Goal: Task Accomplishment & Management: Contribute content

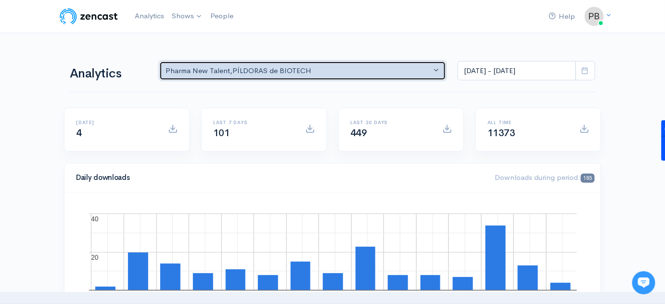
click at [235, 70] on div "Pharma New Talent , PÍLDORAS de BIOTECH" at bounding box center [297, 70] width 265 height 11
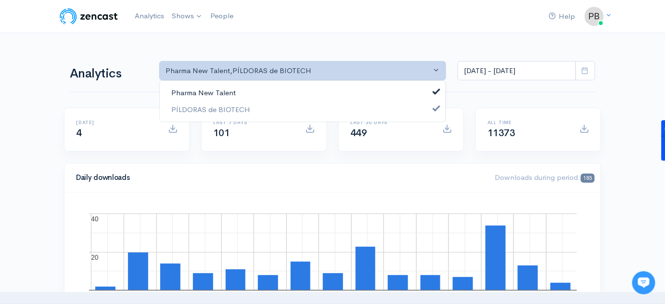
click at [235, 89] on link "Pharma New Talent" at bounding box center [303, 93] width 286 height 17
select select "14672"
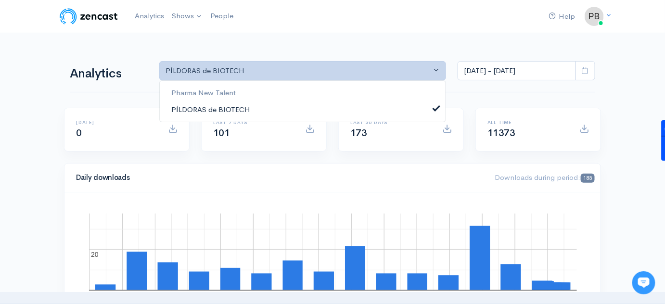
click at [260, 109] on link "PÍLDORAS de BIOTECH" at bounding box center [303, 109] width 286 height 17
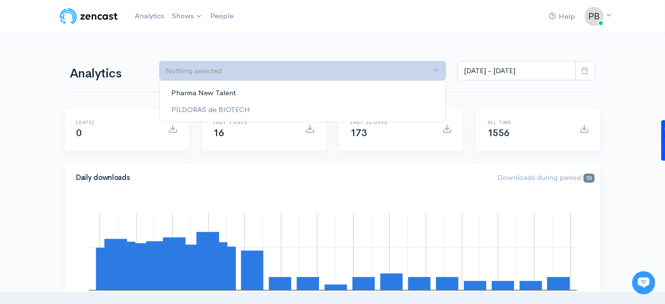
click at [265, 97] on link "Pharma New Talent" at bounding box center [303, 93] width 286 height 17
select select "10475"
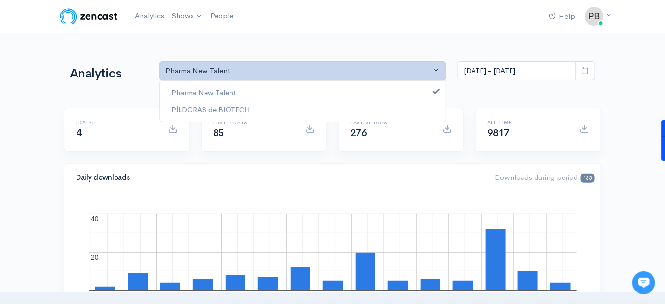
click at [60, 164] on div "Daily downloads Downloads during period: 135 Septem… October 3, 2025 October 6,…" at bounding box center [332, 243] width 548 height 161
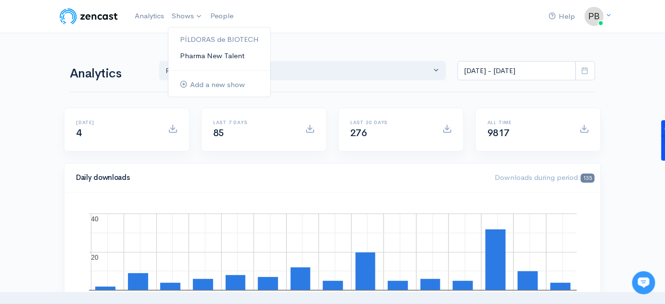
click at [208, 55] on link "Pharma New Talent" at bounding box center [219, 56] width 102 height 17
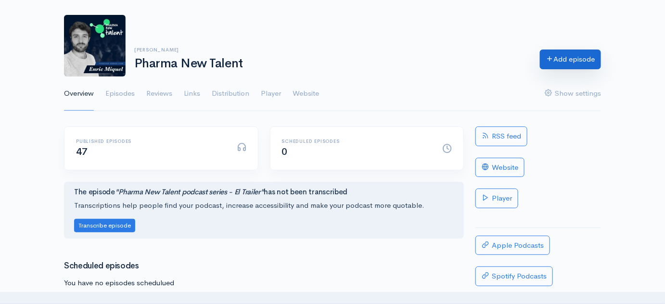
click at [567, 68] on link "Add episode" at bounding box center [570, 60] width 61 height 20
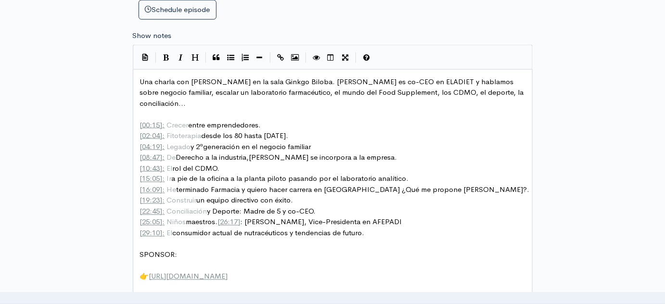
click at [283, 195] on pre "[ 19:23 ]: Construir un equipo directivo con éxito." at bounding box center [336, 200] width 396 height 11
click at [373, 228] on pre "[ 29:10 ]: El consumidor actual de nutracéuticos y tendencias de futuro." at bounding box center [336, 233] width 396 height 11
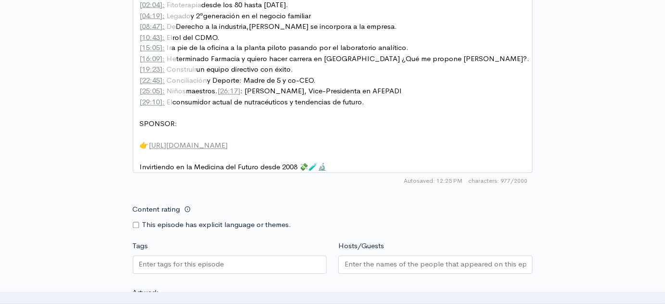
drag, startPoint x: 353, startPoint y: 168, endPoint x: 314, endPoint y: 132, distance: 53.1
type textarea "​ Invirtiendo en la Medicina del Futuro desde 2008 💸🧪🔬"
click at [314, 132] on div "| | | | | xxxxxxxxxx Una charla con Carla Gaya en la sala Ginkgo Biloba. Carla …" at bounding box center [333, 52] width 400 height 276
click at [340, 162] on pre "Invirtiendo en la Medicina del Futuro desde 2008 💸🧪🔬" at bounding box center [336, 167] width 396 height 11
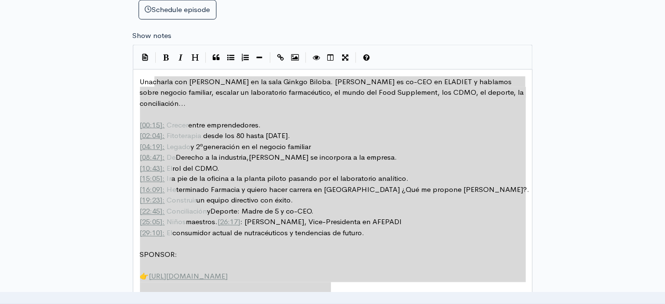
type textarea "Una charla con Carla Gaya en la sala Ginkgo Biloba. Carla es co-CEO en ELADIET …"
drag, startPoint x: 341, startPoint y: 152, endPoint x: 152, endPoint y: 77, distance: 202.6
paste textarea
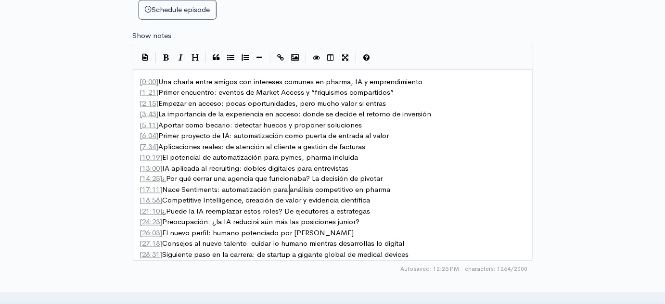
click at [290, 189] on span "[ 17:11 ] Nace Sentiments: automatización para análisis competitivo en pharma" at bounding box center [265, 189] width 251 height 9
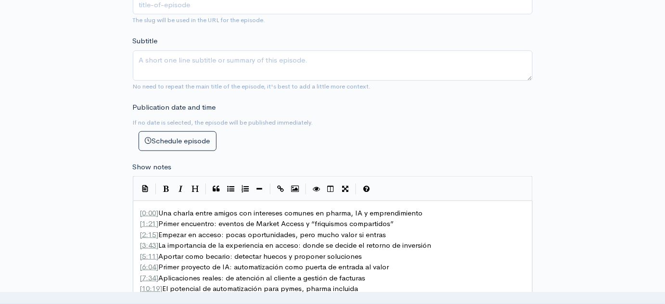
click at [312, 241] on span "[ 3:43 ] La importancia de la experiencia en acceso: donde se decide el retorno…" at bounding box center [285, 244] width 291 height 9
click at [142, 211] on span "0:00" at bounding box center [149, 212] width 14 height 9
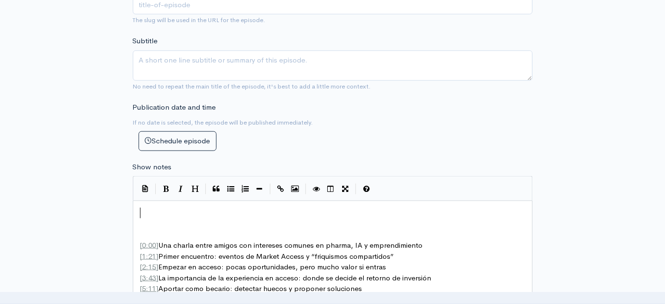
paste textarea "c"
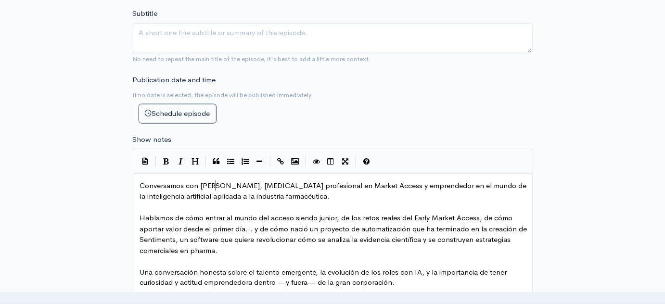
click at [214, 183] on span "Conversamos con Mark, joven profesional en Market Access y emprendedor en el mu…" at bounding box center [334, 191] width 389 height 20
type textarea "c"
click at [270, 187] on span "Conversamos con Marc, joven profesional en Market Access y emprendedor en el mu…" at bounding box center [336, 191] width 393 height 20
click at [327, 188] on span "Conversamos con Marc, joven profesional en Market Access y emprendedor en el mu…" at bounding box center [336, 191] width 393 height 20
click at [313, 196] on pre "Conversamos con Marc, joven profesional en Market Access y emprendedor en el mu…" at bounding box center [336, 191] width 396 height 22
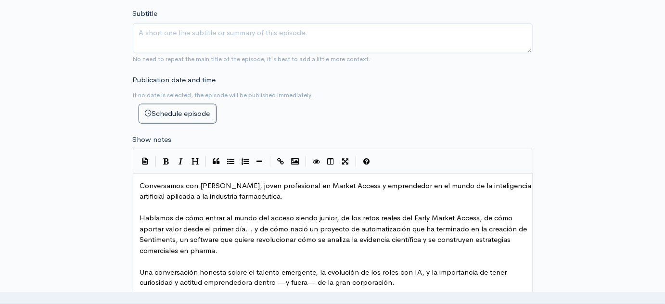
click at [315, 199] on pre "Conversamos con Marc, joven profesional en Market Access y emprendedor en el mu…" at bounding box center [336, 191] width 396 height 22
click at [361, 216] on span "Hablamos de cómo entrar al mundo del acceso siendo junior, de los retos reales …" at bounding box center [334, 234] width 389 height 42
click at [384, 240] on span "Hablamos de cómo entrar al mundo del acceso siendo junior, de los retos reales …" at bounding box center [334, 234] width 389 height 42
click at [386, 248] on pre "Hablamos de cómo entrar al mundo del acceso siendo junior, de los retos reales …" at bounding box center [336, 234] width 396 height 43
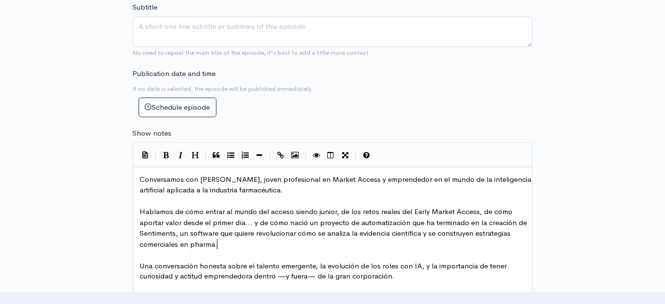
scroll to position [377, 0]
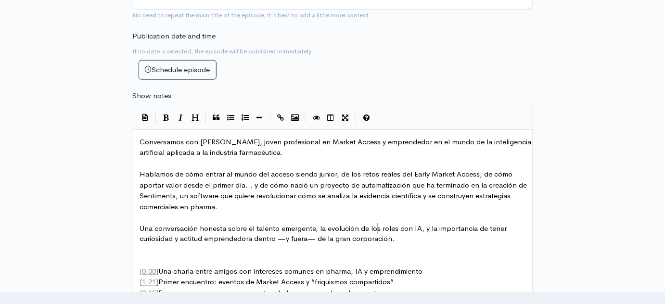
click at [377, 223] on pre "Una conversación honesta sobre el talento emergente, la evolución de los roles …" at bounding box center [336, 234] width 396 height 22
click at [274, 215] on pre "​" at bounding box center [336, 217] width 396 height 11
drag, startPoint x: 176, startPoint y: 194, endPoint x: 136, endPoint y: 196, distance: 39.5
type textarea "Centivena"
type textarea "ce"
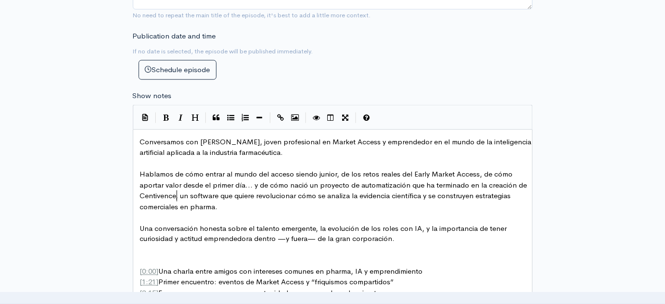
scroll to position [3, 7]
click at [232, 207] on pre "Hablamos de cómo entrar al mundo del acceso siendo junior, de los retos reales …" at bounding box center [336, 190] width 396 height 43
click at [167, 205] on span "Hablamos de cómo entrar al mundo del acceso siendo junior, de los retos reales …" at bounding box center [334, 190] width 389 height 42
type textarea "de creación de valor"
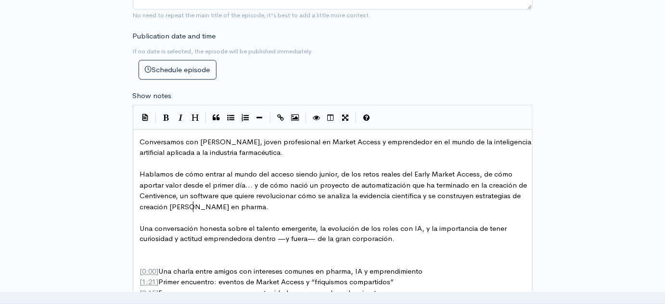
scroll to position [3, 65]
click at [387, 236] on span "Una conversación honesta sobre el talento emergente, la evolución de los roles …" at bounding box center [324, 234] width 369 height 20
click at [331, 247] on pre "​" at bounding box center [336, 250] width 396 height 11
type textarea "—"
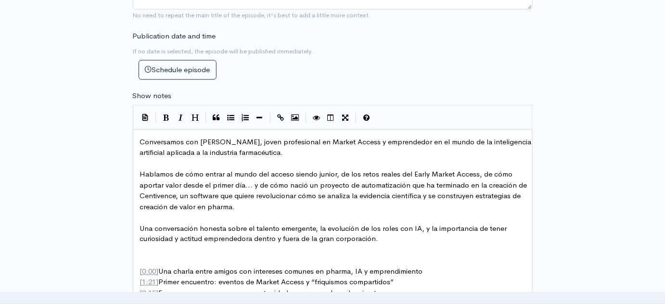
click at [218, 142] on span "Conversamos con Marc, joven profesional en Market Access y emprendedor en el mu…" at bounding box center [336, 147] width 393 height 20
type textarea "Fort"
type textarea "​"
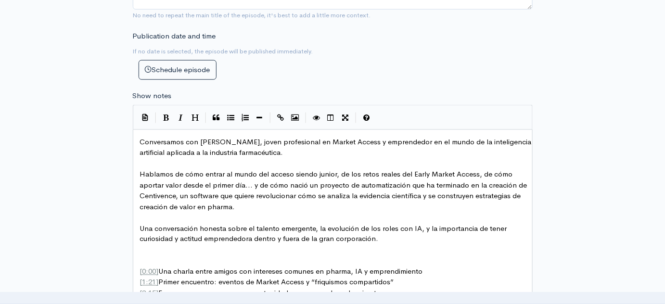
type textarea "s"
type textarea "(con experiencia en Farm"
type textarea "aa"
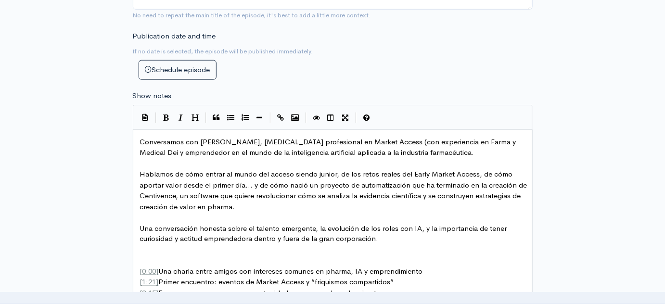
type textarea "y Medical Deiv"
type textarea "vice), es d"
type textarea "además"
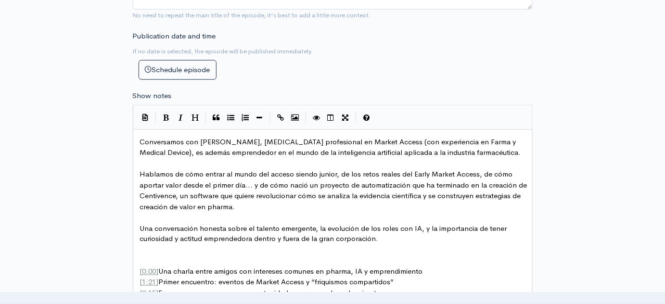
click at [339, 151] on span "Conversamos con Marc Fort, joven profesional en Market Access (con experiencia …" at bounding box center [330, 147] width 381 height 20
click at [370, 153] on span "Conversamos con Marc Fort, joven profesional en Market Access (con experiencia …" at bounding box center [330, 147] width 381 height 20
click at [350, 160] on pre "​" at bounding box center [336, 163] width 396 height 11
click at [274, 171] on span "Hablamos de cómo entrar al mundo del acceso siendo junior, de los retos reales …" at bounding box center [334, 190] width 389 height 42
type textarea "acceso"
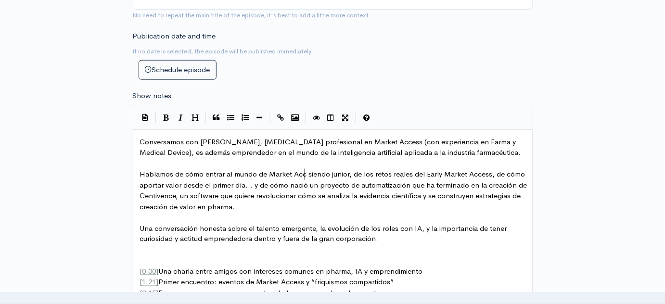
scroll to position [3, 42]
type textarea "e Market Access"
click at [391, 182] on span "Hablamos de cómo entrar al mundo de Market Access siendo junior, de los retos r…" at bounding box center [329, 190] width 378 height 42
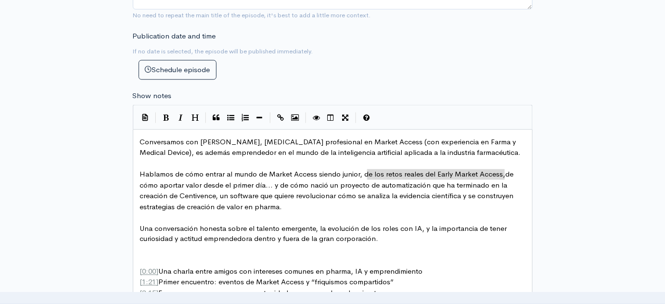
type textarea "de los retos reales del Early Market Access,"
drag, startPoint x: 506, startPoint y: 173, endPoint x: 365, endPoint y: 174, distance: 141.4
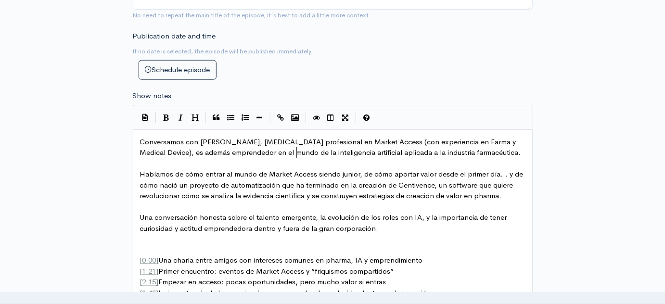
click at [295, 152] on span "Conversamos con Marc Fort, joven profesional en Market Access (con experiencia …" at bounding box center [330, 147] width 381 height 20
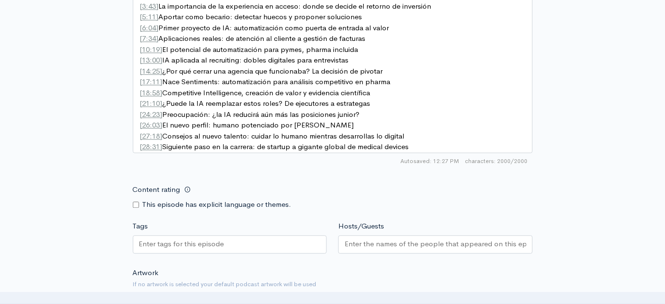
scroll to position [639, 0]
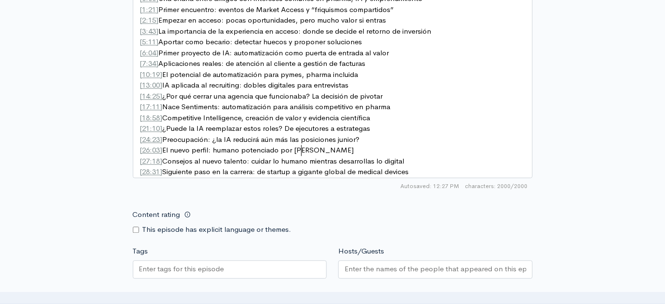
click at [401, 145] on pre "[ 26:03 ] El nuevo perfil: humano potenciado por IA" at bounding box center [336, 150] width 396 height 11
click at [443, 163] on pre "[ 27:18 ] Consejos al nuevo talento: cuidar lo humano mientras desarrollas lo d…" at bounding box center [336, 161] width 396 height 11
click at [441, 170] on pre "[ 28:31 ] Siguiente paso en la carrera: de startup a gigante global de medical …" at bounding box center [336, 171] width 396 height 11
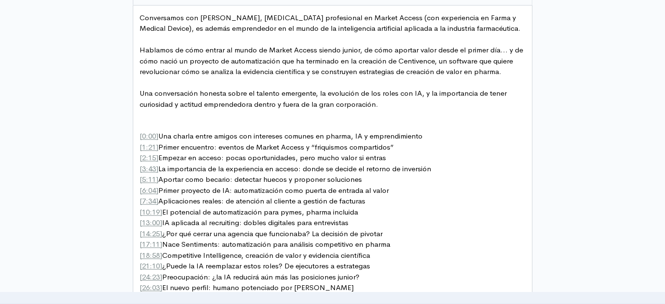
scroll to position [464, 0]
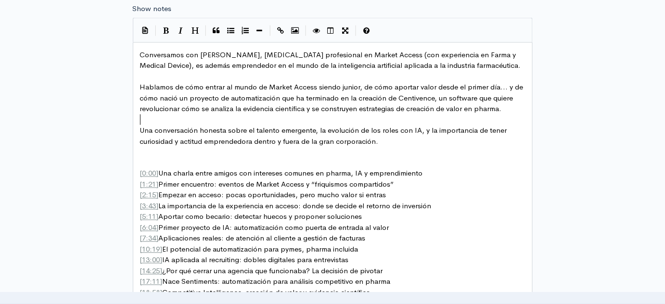
click at [308, 116] on pre "​" at bounding box center [336, 119] width 396 height 11
click at [203, 119] on pre "​" at bounding box center [336, 119] width 396 height 11
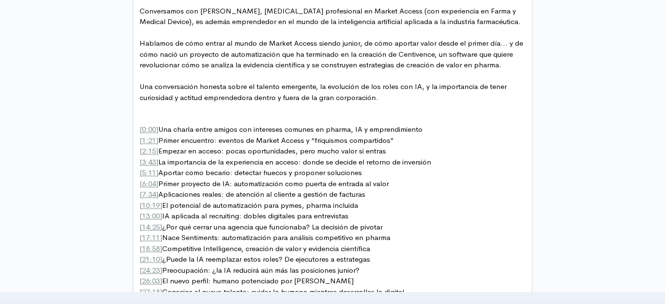
scroll to position [552, 0]
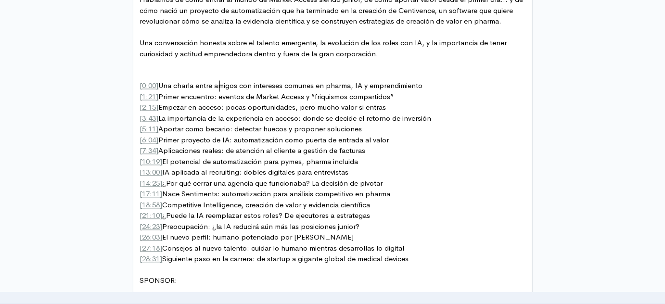
click at [220, 88] on span "[ 0:00 ] Una charla entre amigos con intereses comunes en pharma, IA y emprendi…" at bounding box center [281, 85] width 283 height 9
type textarea "colegas"
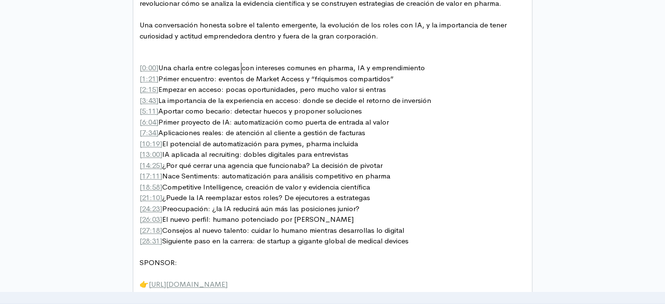
scroll to position [570, 0]
click at [327, 84] on pre "[ 2:15 ] Empezar en acceso: pocas oportunidades, pero mucho valor si entras" at bounding box center [336, 89] width 396 height 11
type textarea "mucho"
click at [397, 77] on pre "[ 1:21 ] Primer encuentro: eventos de Market Access y “friquismos compartidos”" at bounding box center [336, 78] width 396 height 11
click at [398, 76] on pre "[ 1:21 ] Primer encuentro: eventos de Market Access y “friquismos compartidos”" at bounding box center [336, 78] width 396 height 11
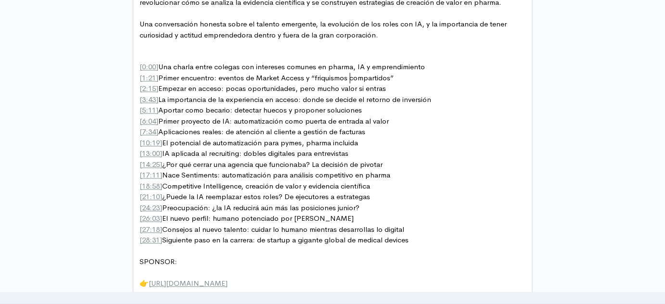
click at [350, 76] on span "[ 1:21 ] Primer encuentro: eventos de Market Access y “friquismos compartidos”" at bounding box center [267, 78] width 254 height 9
type textarea "Primer encuentro: eventos de Market Access y “"
drag, startPoint x: 316, startPoint y: 75, endPoint x: 162, endPoint y: 76, distance: 153.9
type textarea "F"
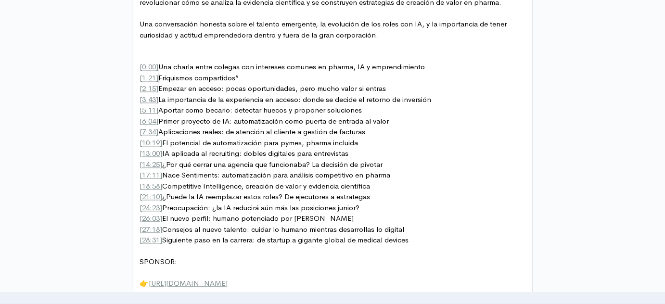
type textarea ";"
type textarea ":"
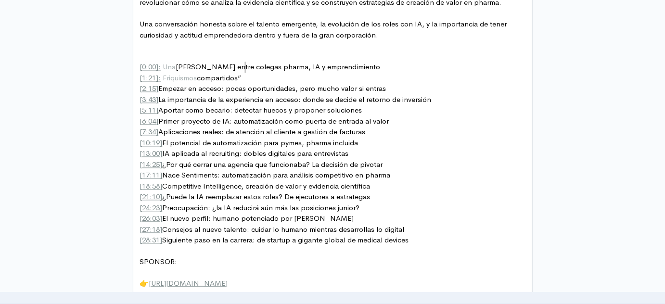
type textarea "de"
type textarea ",a to"
type textarea "automatización"
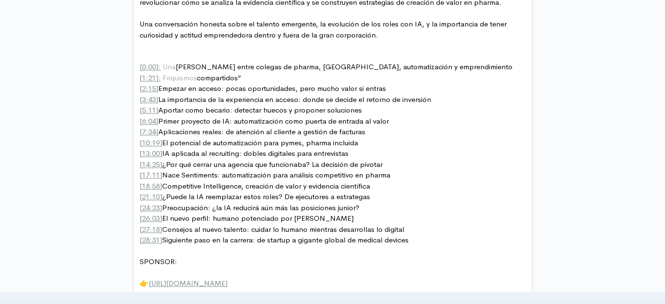
click at [159, 84] on span "[ 2:15 ] Empezar en acceso: pocas oportunidades, pero mucho valor si entras" at bounding box center [263, 88] width 246 height 9
type textarea ":"
type textarea ": pocas oportunidades, pero mucho valor si entras"
drag, startPoint x: 392, startPoint y: 87, endPoint x: 228, endPoint y: 88, distance: 164.5
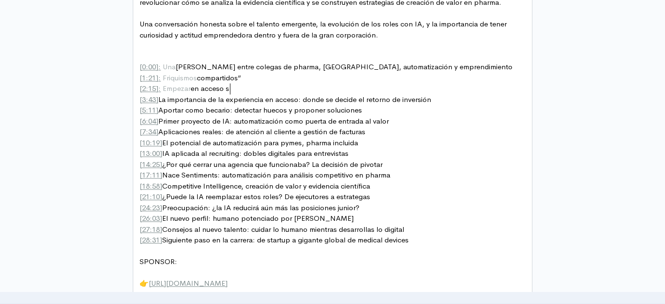
type textarea "sue"
type textarea "inedo"
type textarea "endo Jr."
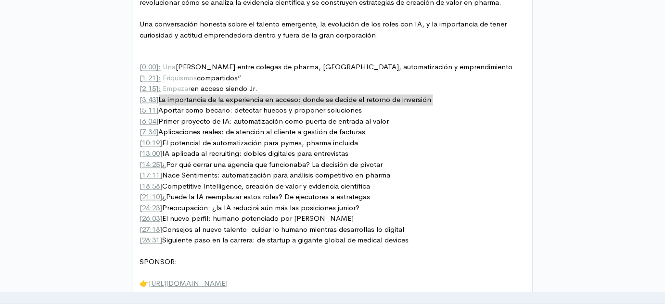
drag, startPoint x: 442, startPoint y: 96, endPoint x: 158, endPoint y: 96, distance: 284.7
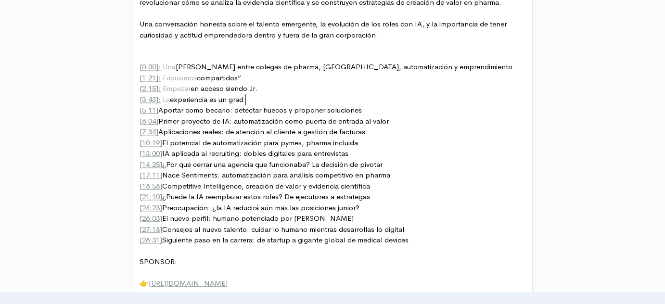
type textarea ": La experiencia es un grado"
click at [159, 106] on span "[ 5:11 ] Aportar como becario: detectar huecos y proponer soluciones" at bounding box center [251, 110] width 222 height 9
type textarea ":"
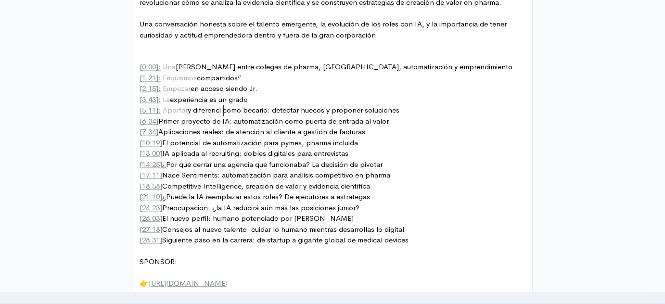
type textarea "y diferenciat"
type textarea "rte"
drag, startPoint x: 406, startPoint y: 110, endPoint x: 283, endPoint y: 111, distance: 123.1
type textarea "."
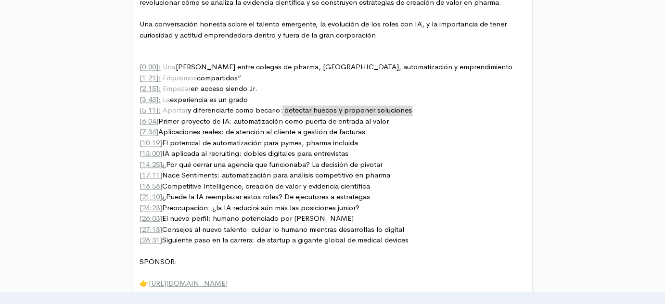
scroll to position [3, 3]
click at [161, 118] on span "[ 6:04 ] Primer proyecto de IA: automatización como puerta de entrada al valor" at bounding box center [264, 121] width 249 height 9
type textarea ": Tu"
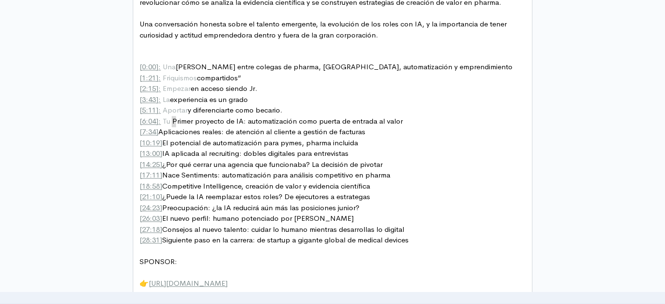
type textarea "p"
click at [199, 118] on span "[ 6:04 ]: Tu primer proyecto de IA: automatización como puerta de entrada al va…" at bounding box center [270, 121] width 261 height 9
type textarea ": automatización como puerta de entrada al valor"
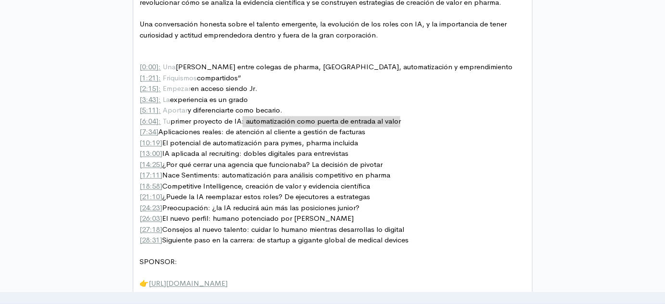
drag, startPoint x: 243, startPoint y: 120, endPoint x: 417, endPoint y: 121, distance: 173.2
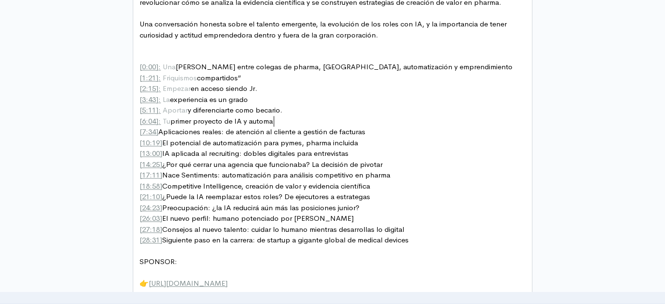
scroll to position [3, 35]
type textarea "y automati"
click at [354, 124] on pre "[ 6:04 ]: Tu primer proyecto de IA y automati" at bounding box center [336, 121] width 396 height 11
type textarea "zación."
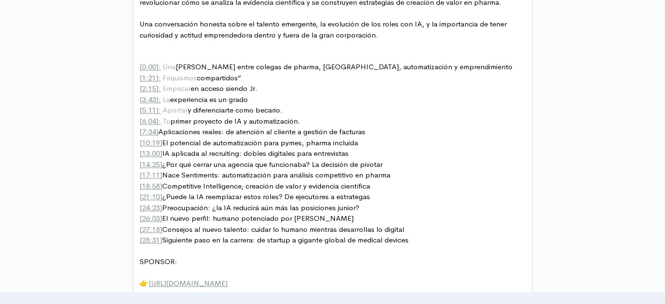
click at [159, 130] on span "[ 7:34 ] Aplicaciones reales: de atención al cliente a gestión de facturas" at bounding box center [253, 131] width 226 height 9
type textarea ":"
type textarea ": de atención al cliente a gestión de facturas"
drag, startPoint x: 386, startPoint y: 130, endPoint x: 226, endPoint y: 125, distance: 160.2
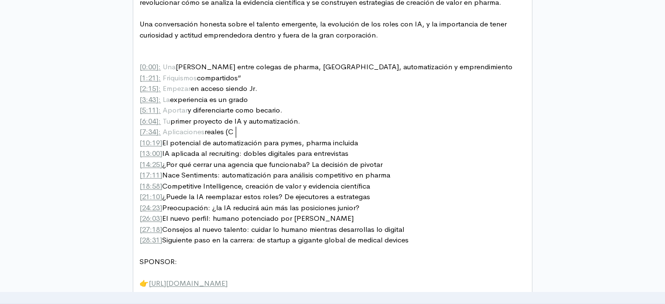
type textarea "(CU"
type textarea "S"
click at [162, 140] on span "]" at bounding box center [161, 143] width 2 height 9
type textarea ":"
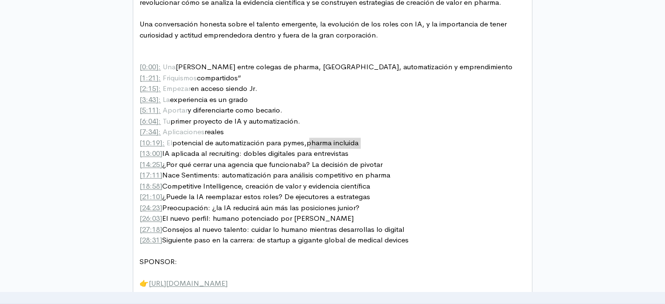
type textarea ", pharma incluida"
drag, startPoint x: 366, startPoint y: 141, endPoint x: 305, endPoint y: 142, distance: 60.6
click at [277, 156] on span "[ 13:00 ] IA aplicada al recruiting: dobles digitales para entrevistas" at bounding box center [244, 153] width 209 height 9
click at [163, 151] on span "[ 13:00 ] IA aplicada al recruiting: dobles digitales para entrevistas" at bounding box center [244, 153] width 209 height 9
type textarea ":"
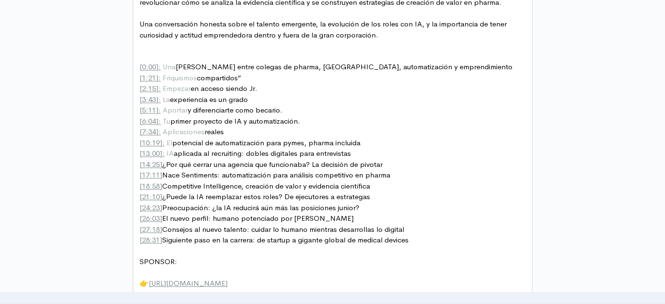
click at [196, 162] on span "[ 14:25 ] ¿Por qué cerrar una agencia que funcionaba? La decisión de pivotar" at bounding box center [261, 164] width 243 height 9
click at [369, 152] on pre "[ 13:00 ]: IA aplicada al recruiting: dobles digitales para entrevistas" at bounding box center [336, 154] width 396 height 11
type textarea ", proyecto FeedbackLab.es"
click at [401, 162] on pre "[ 14:25 ] ¿Por qué cerrar una agencia que funcionaba? La decisión de pivotar" at bounding box center [336, 165] width 396 height 11
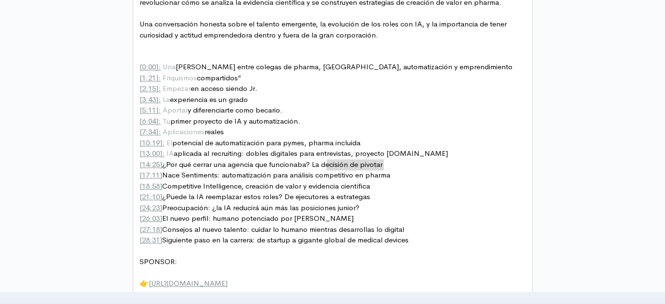
type textarea "La decisión de pivotar"
drag, startPoint x: 400, startPoint y: 162, endPoint x: 323, endPoint y: 163, distance: 77.0
type textarea "o"
click at [165, 162] on span "[ 14:25 ] ¿Por qué cerrar una agencia que funcionaba?" at bounding box center [225, 164] width 170 height 9
click at [161, 162] on span "]" at bounding box center [161, 164] width 2 height 9
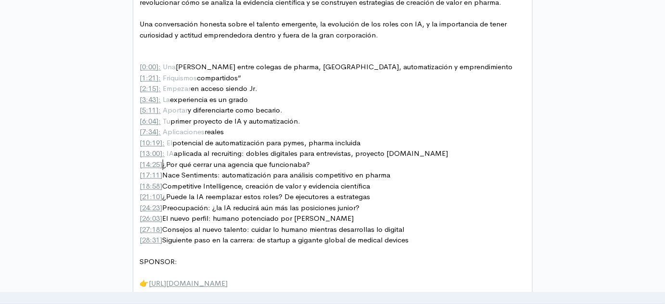
click at [163, 162] on span "[ 14:25 ] ¿Por qué cerrar una agencia que funcionaba?" at bounding box center [225, 164] width 170 height 9
type textarea ":"
click at [164, 176] on span "[ 17:11 ] Nace Sentiments: automatización para análisis competitivo en pharma" at bounding box center [265, 175] width 251 height 9
type textarea ":"
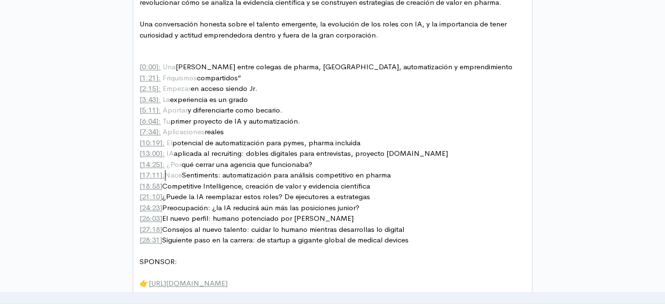
scroll to position [3, 3]
type textarea "Sentiments: automatización para análisis competitivo en pharma [18:58] Comp"
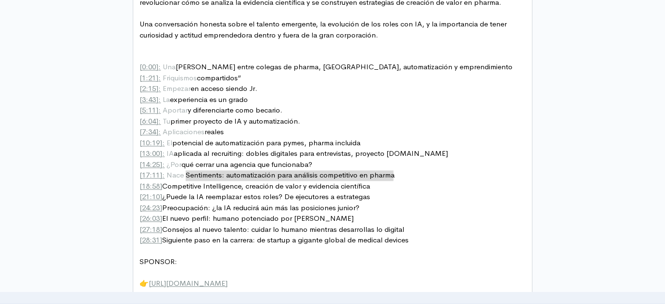
drag, startPoint x: 398, startPoint y: 175, endPoint x: 186, endPoint y: 177, distance: 212.1
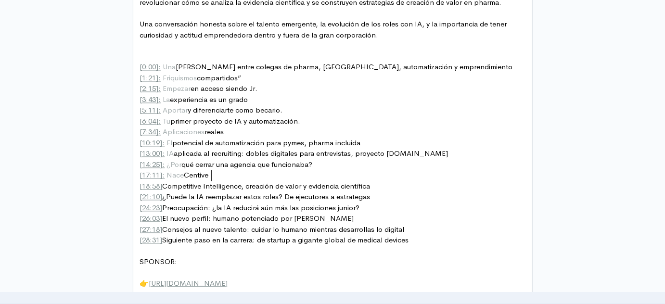
scroll to position [3, 36]
type textarea "Centivence"
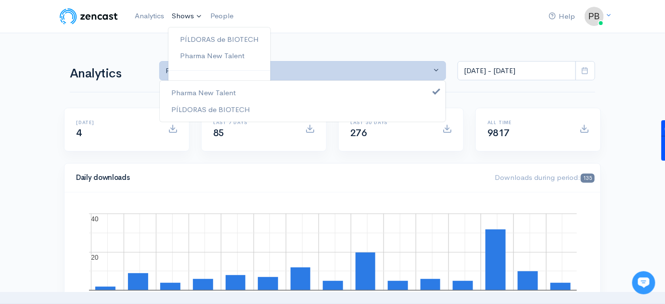
click at [202, 21] on link "Shows" at bounding box center [187, 16] width 38 height 21
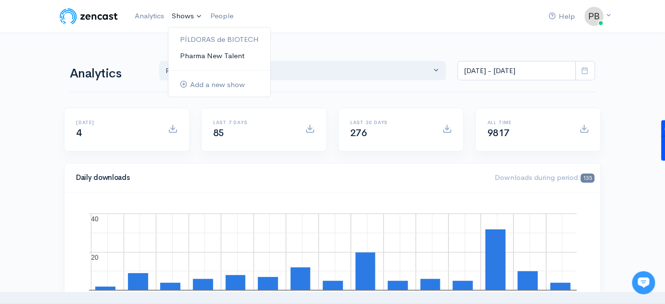
click at [201, 55] on link "Pharma New Talent" at bounding box center [219, 56] width 102 height 17
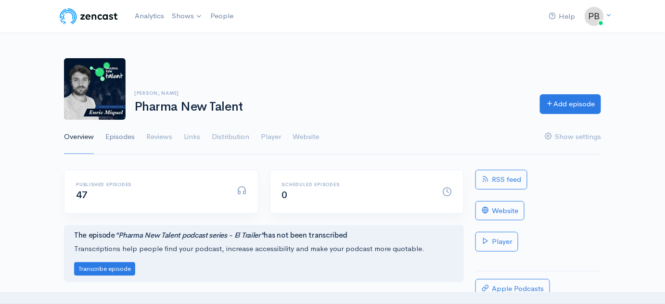
click at [119, 137] on link "Episodes" at bounding box center [119, 137] width 29 height 35
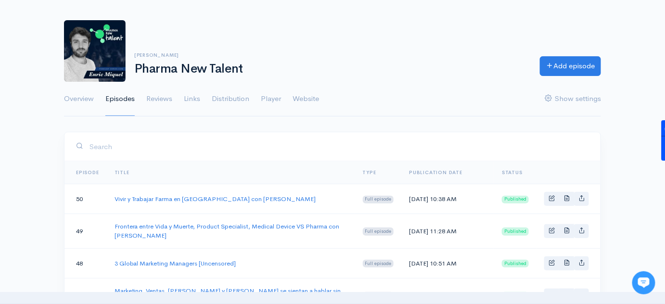
scroll to position [38, 0]
click at [557, 65] on link "Add episode" at bounding box center [570, 64] width 61 height 20
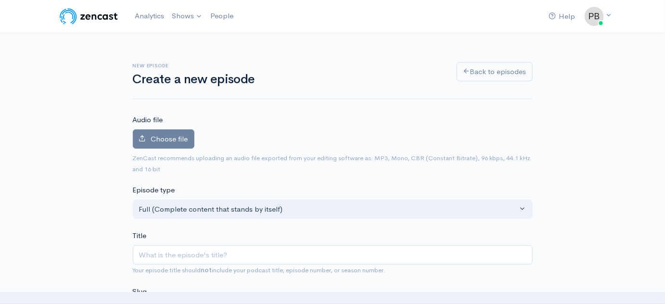
click at [181, 260] on input "Title" at bounding box center [333, 255] width 400 height 20
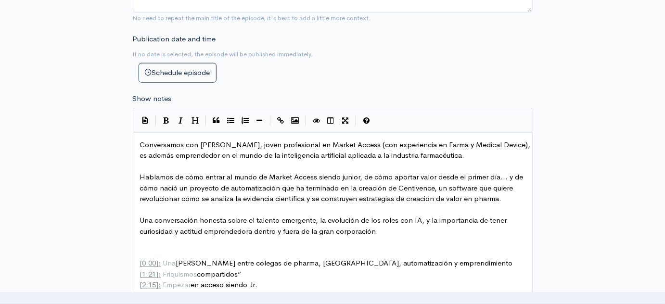
scroll to position [437, 0]
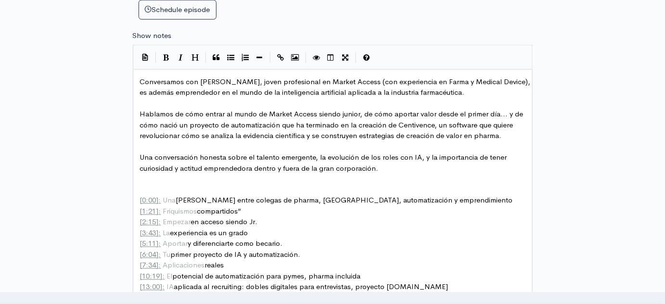
click at [278, 166] on span "Una conversación honesta sobre el talento emergente, la evolución de los roles …" at bounding box center [324, 162] width 369 height 20
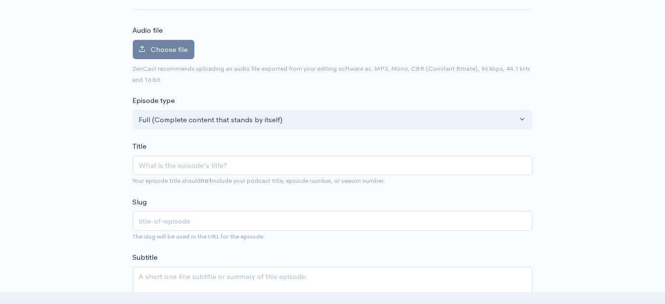
scroll to position [0, 0]
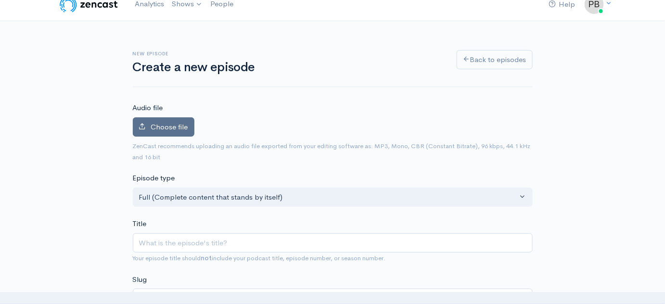
click at [175, 132] on label "Choose file" at bounding box center [164, 127] width 62 height 20
click at [0, 0] on input "Choose file" at bounding box center [0, 0] width 0 height 0
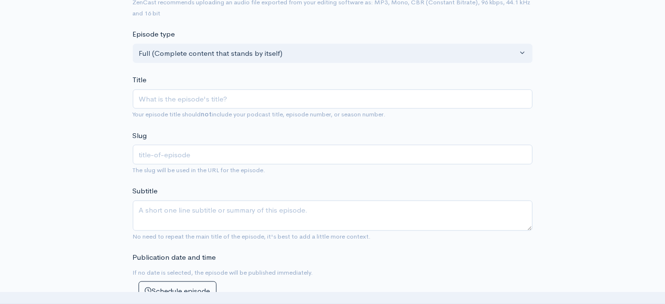
scroll to position [189, 0]
click at [234, 89] on input "Title" at bounding box center [333, 99] width 400 height 20
type input "E"
type input "e"
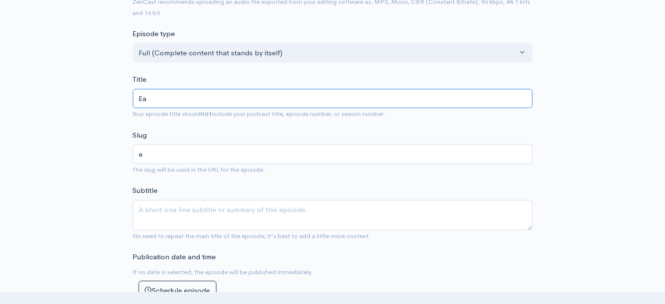
type input "Ear"
type input "ear"
type input "Earl"
type input "earl"
type input "Early"
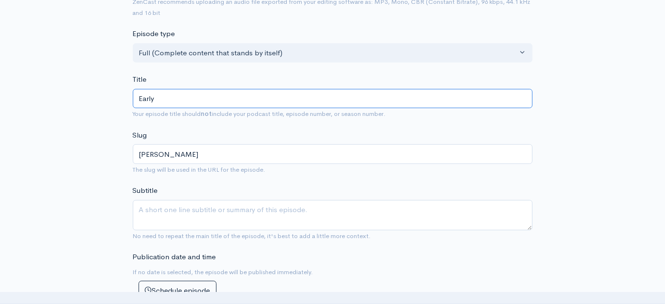
type input "early"
type input "Early M"
type input "early-m"
type input "Early Mar"
type input "early-mar"
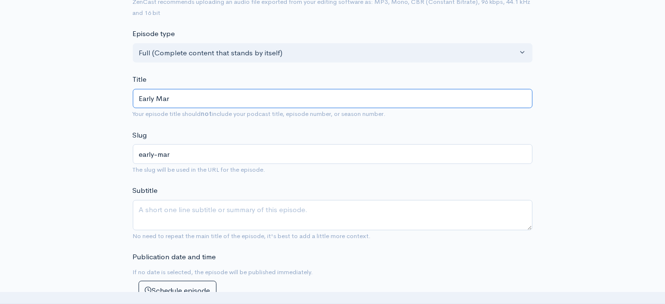
type input "Early Mark"
type input "early-mark"
type input "Early Marke"
type input "early-marke"
type input "Early Market"
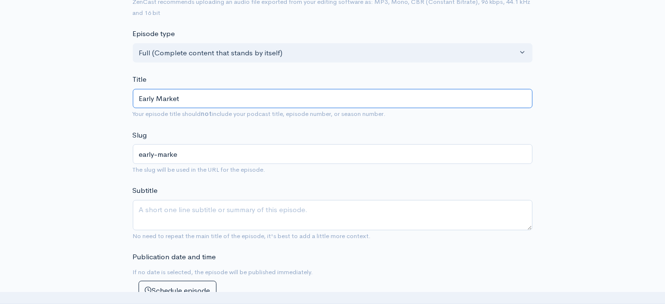
type input "early-market"
type input "Early Market A"
type input "early-market-a"
type input "Early Market Ac"
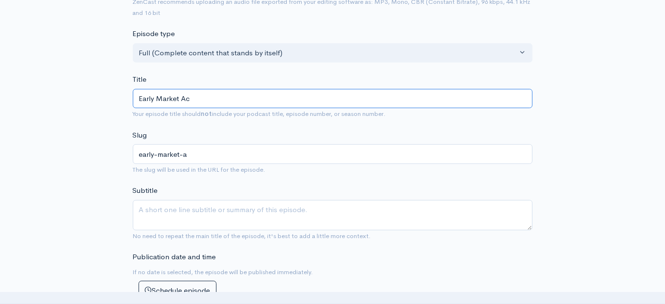
type input "early-market-ac"
type input "Early Market Acc"
type input "early-market-acc"
type input "Early Market Acce"
type input "early-market-acce"
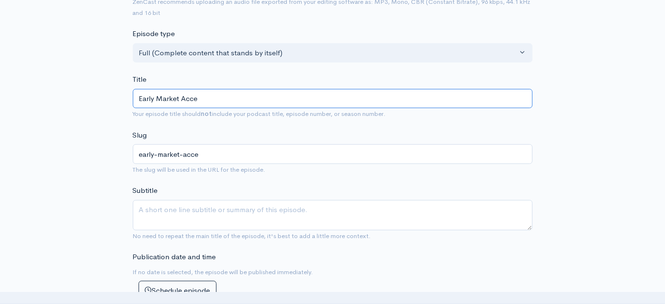
type input "Early Market Acces"
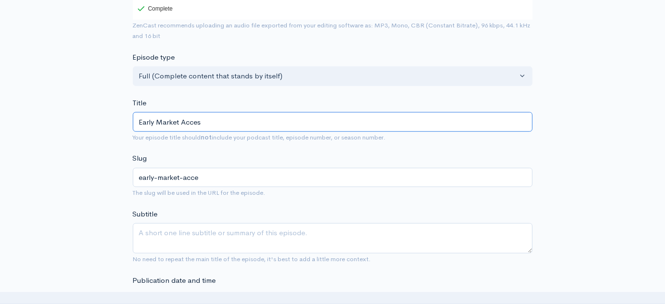
scroll to position [210, 0]
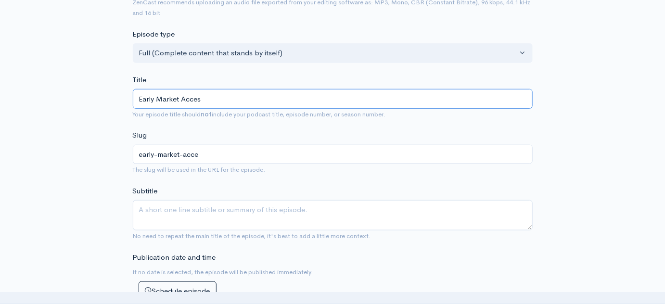
type input "early-market-acces"
type input "Early Market Access"
type input "early-market-access"
type input "Early Market Access, A"
type input "early-market-access-a"
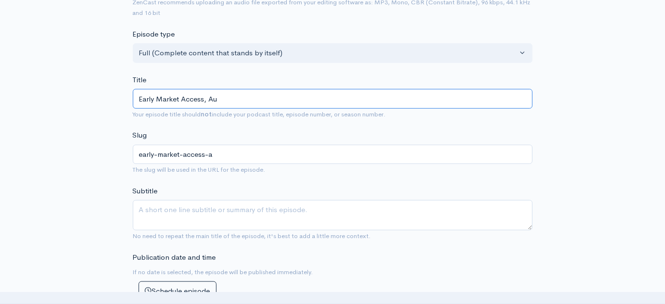
type input "Early Market Access, Aut"
type input "early-market-access-aut"
type input "Early Market Access, Autom"
type input "early-market-access-autom"
type input "Early Market Access, Automa"
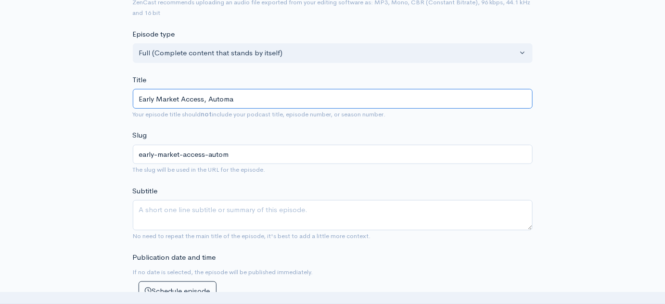
type input "early-market-access-automa"
type input "Early Market Access, Automat"
type input "early-market-access-automat"
type input "Early Market Access, Automati"
type input "early-market-access-automati"
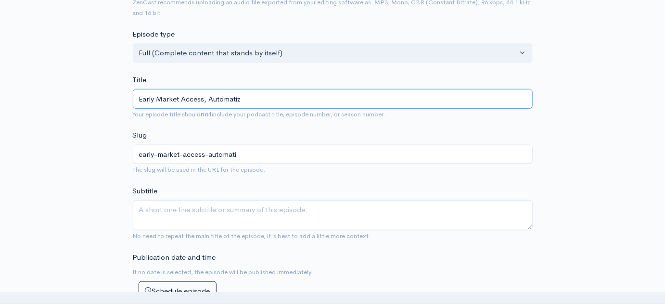
type input "Early Market Access, Automatiza"
type input "early-market-access-automatiza"
type input "Early Market Access, Automatizaci"
type input "early-market-access-automatizaci"
type input "Early Market Access, Automatización"
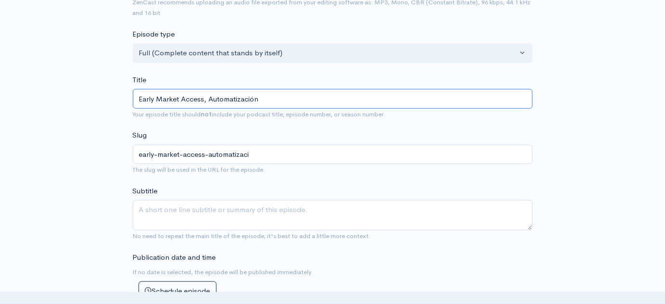
type input "early-market-access-automatizacion"
type input "Early Market Access, Automatización e"
type input "early-market-access-automatizacion-e"
type input "Early Market Access, Automatización e IA"
type input "early-market-access-automatizacion-e-ia"
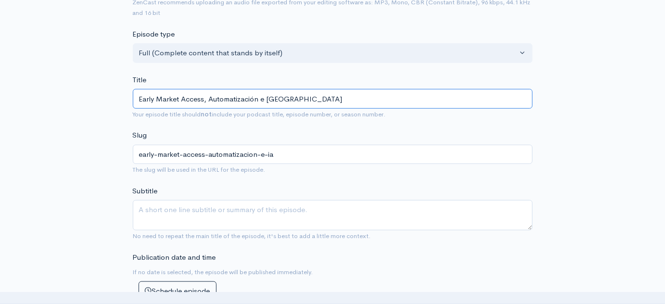
type input "Early Market Access, Automatización e IA c"
type input "early-market-access-automatizacion-e-ia-c"
type input "Early Market Access, Automatización e IA con"
type input "early-market-access-automatizacion-e-ia-con"
type input "Early Market Access, Automatización e IA con M"
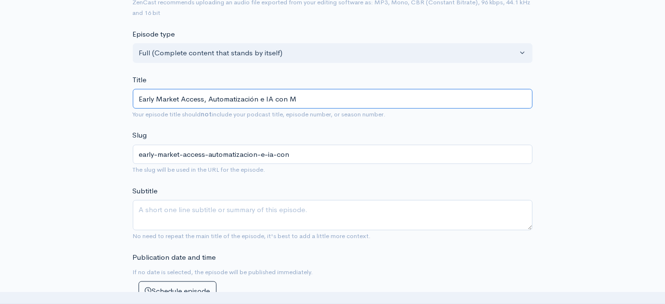
type input "early-market-access-automatizacion-e-ia-con-m"
type input "Early Market Access, Automatización e IA con Mar"
type input "early-market-access-automatizacion-e-ia-con-mar"
type input "Early Market Access, Automatización e IA con Marc"
type input "early-market-access-automatizacion-e-ia-con-marc"
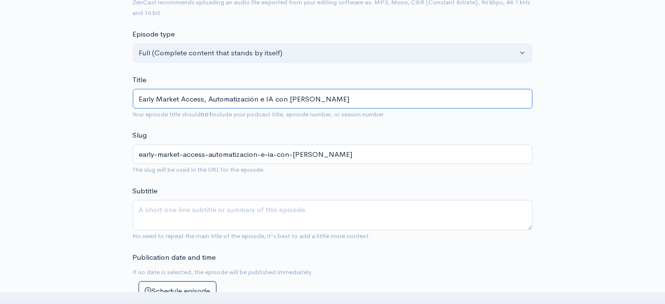
type input "Early Market Access, Automatización e IA con Marc F"
type input "early-market-access-automatizacion-e-ia-con-marc-f"
type input "Early Market Access, Automatización e IA con Marc For"
type input "early-market-access-automatizacion-e-ia-con-marc-for"
type input "Early Market Access, Automatización e IA con [PERSON_NAME]"
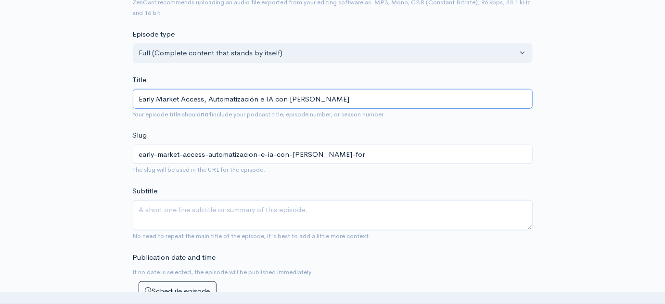
type input "early-market-access-automatizacion-e-ia-con-marc-fort"
type input "Early Market Access, Automatización e IA con [PERSON_NAME]"
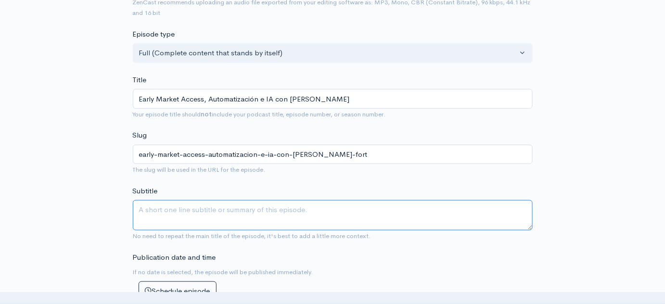
click at [247, 205] on textarea "Subtitle" at bounding box center [333, 215] width 400 height 30
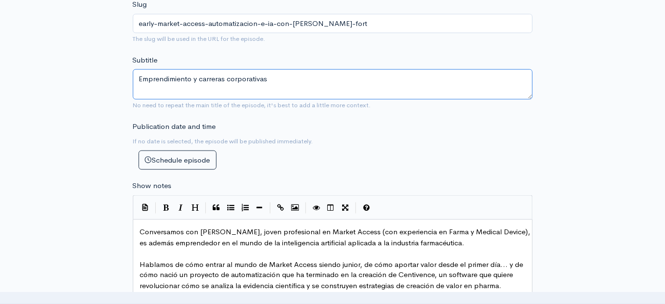
scroll to position [385, 0]
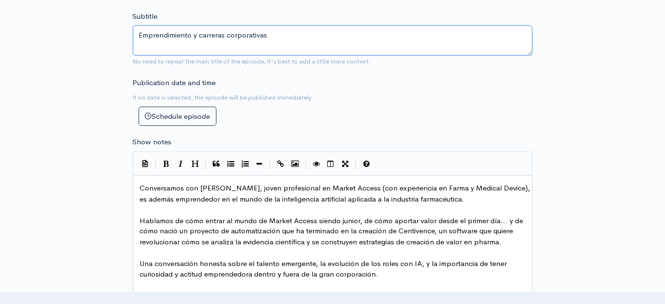
type textarea "Emprendimiento y carreras corporativas"
click at [268, 216] on span "Hablamos de cómo entrar al mundo de Market Access siendo junior, de cómo aporta…" at bounding box center [332, 231] width 385 height 31
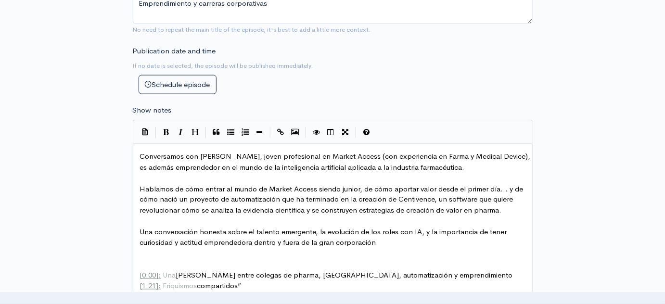
scroll to position [429, 0]
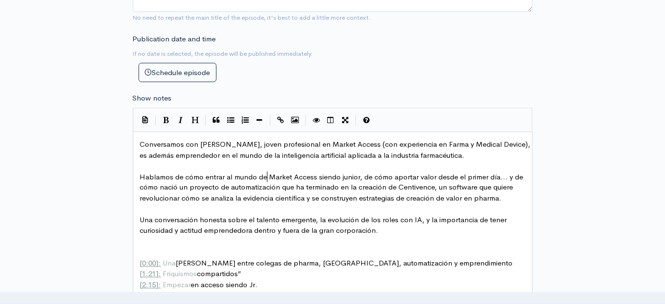
click at [291, 157] on pre "Conversamos con Marc Fort, joven profesional en Market Access (con experiencia …" at bounding box center [336, 150] width 396 height 22
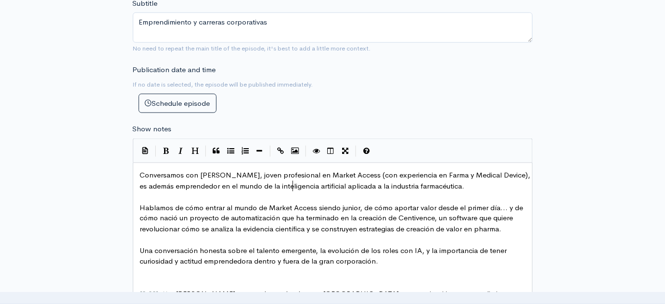
scroll to position [385, 0]
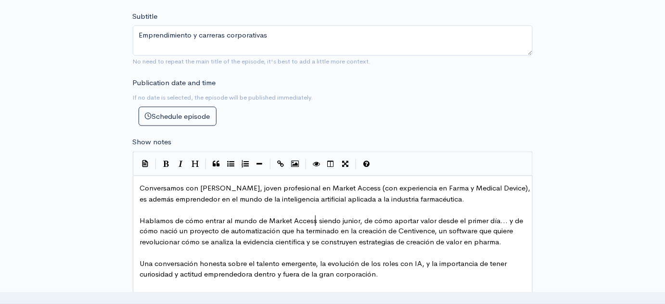
click at [314, 216] on span "Hablamos de cómo entrar al mundo de Market Access siendo junior, de cómo aporta…" at bounding box center [332, 231] width 385 height 31
click at [331, 210] on pre "​" at bounding box center [336, 209] width 396 height 11
click at [337, 197] on span "Conversamos con Marc Fort, joven profesional en Market Access (con experiencia …" at bounding box center [336, 193] width 392 height 20
click at [334, 210] on pre "​" at bounding box center [336, 209] width 396 height 11
click at [463, 198] on pre "Conversamos con Marc Fort, joven profesional en Market Access (con experiencia …" at bounding box center [336, 194] width 396 height 22
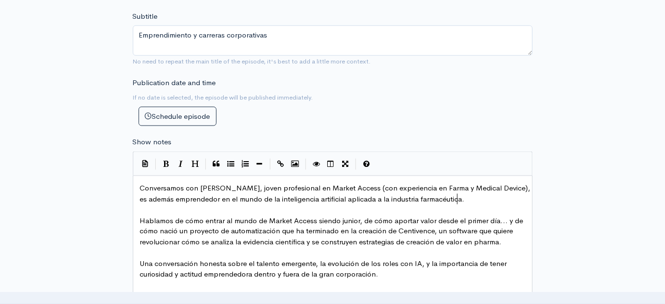
click at [444, 217] on span "Hablamos de cómo entrar al mundo de Market Access siendo junior, de cómo aporta…" at bounding box center [332, 231] width 385 height 31
click at [411, 239] on span "Hablamos de cómo entrar al mundo de Market Access siendo junior, de cómo aporta…" at bounding box center [332, 231] width 385 height 31
click at [209, 245] on pre "Hablamos de cómo entrar al mundo de Market Access siendo junior, de cómo aporta…" at bounding box center [336, 231] width 396 height 33
type textarea "e analiza la"
drag, startPoint x: 205, startPoint y: 240, endPoint x: 240, endPoint y: 240, distance: 34.2
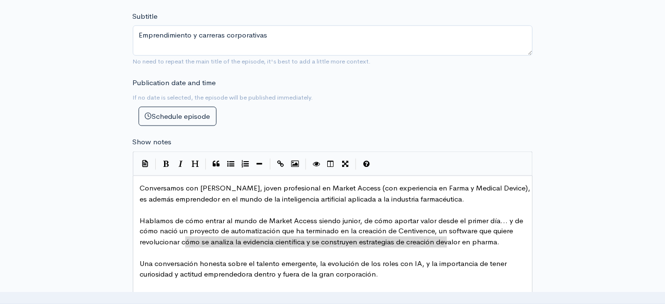
type textarea "ómo se analiza la evidencia científica y se construyen estrategias de creación …"
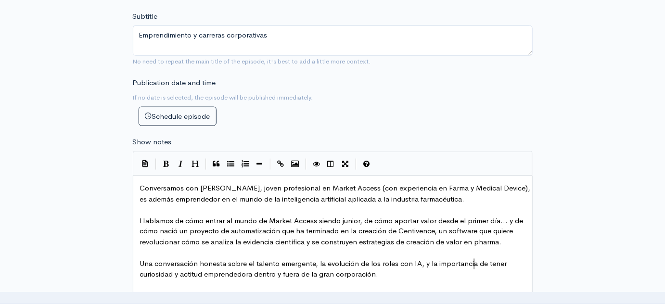
click at [473, 259] on span "Una conversación honesta sobre el talento emergente, la evolución de los roles …" at bounding box center [324, 269] width 369 height 20
click at [272, 248] on pre "​" at bounding box center [336, 253] width 396 height 11
type textarea "la evidencia"
drag, startPoint x: 274, startPoint y: 240, endPoint x: 234, endPoint y: 240, distance: 39.9
click at [227, 244] on span "Hablamos de cómo entrar al mundo de Market Access siendo junior, de cómo aporta…" at bounding box center [332, 231] width 385 height 31
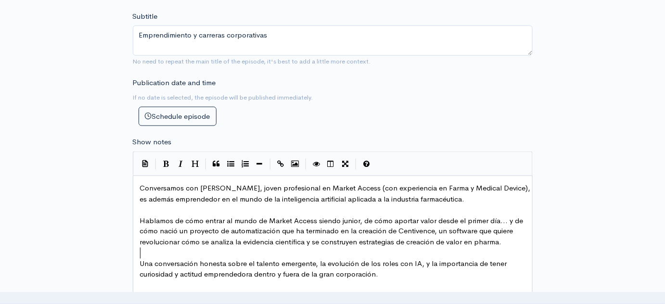
click at [362, 248] on pre "​" at bounding box center [336, 253] width 396 height 11
click at [466, 248] on pre "​" at bounding box center [336, 253] width 396 height 11
type textarea "a."
type textarea "en pharma."
drag, startPoint x: 505, startPoint y: 242, endPoint x: 461, endPoint y: 240, distance: 43.3
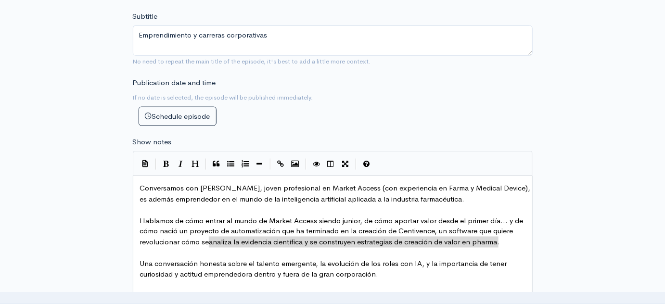
type textarea "analiza la evidencia científica y se construyen estrategias de creación de valo…"
drag, startPoint x: 209, startPoint y: 240, endPoint x: 504, endPoint y: 242, distance: 294.8
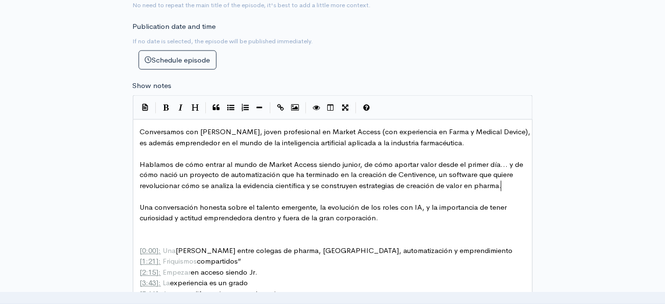
scroll to position [442, 0]
click at [426, 215] on pre "Una conversación honesta sobre el talento emergente, la evolución de los roles …" at bounding box center [336, 213] width 396 height 22
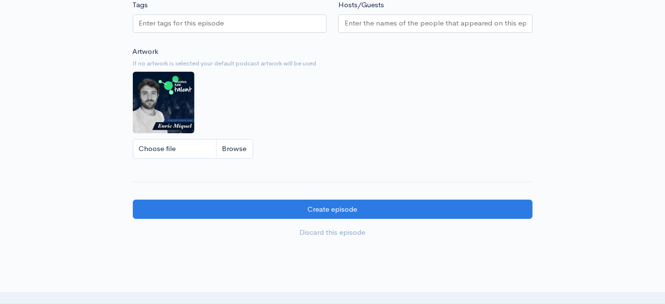
scroll to position [985, 0]
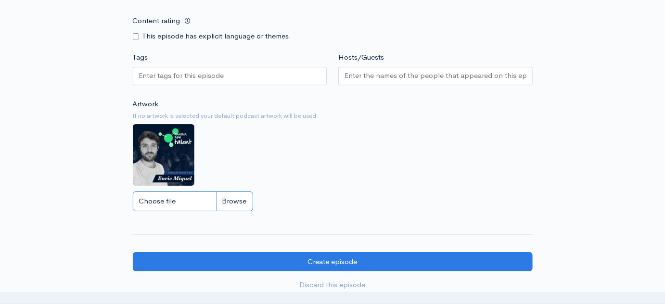
click at [161, 206] on input "Choose file" at bounding box center [193, 201] width 120 height 20
type input "C:\fakepath\PODCAST_Marc-Fort.jpg"
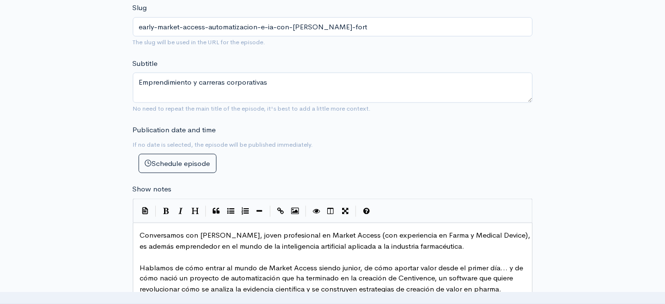
scroll to position [197, 0]
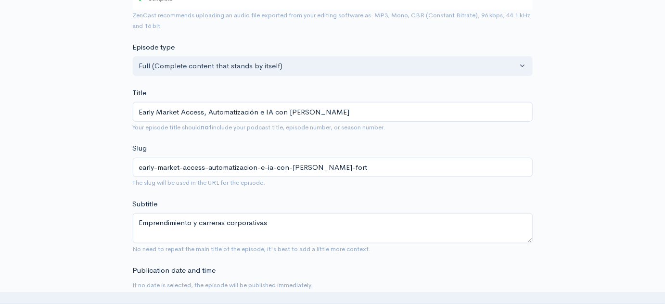
drag, startPoint x: 292, startPoint y: 208, endPoint x: 291, endPoint y: 219, distance: 11.6
click at [292, 208] on div "Subtitle Emprendimiento y carreras corporativas No need to repeat the main titl…" at bounding box center [333, 227] width 400 height 56
click at [290, 223] on textarea "Emprendimiento y carreras corporativas" at bounding box center [333, 228] width 400 height 30
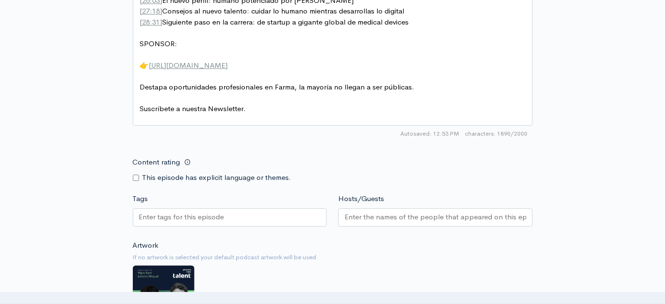
scroll to position [788, 0]
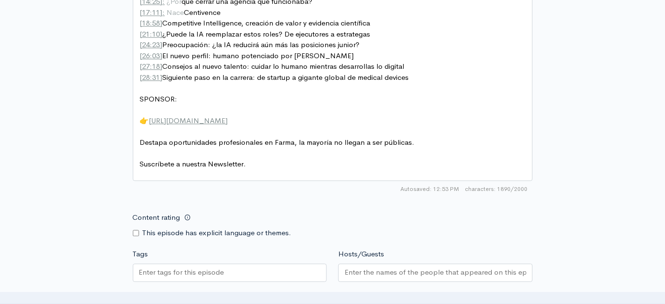
click at [260, 99] on pre "SPONSOR:" at bounding box center [336, 99] width 396 height 11
click at [386, 90] on pre "​" at bounding box center [336, 88] width 396 height 11
click at [408, 161] on pre "Suscríbete a nuestra Newsletter." at bounding box center [336, 164] width 396 height 11
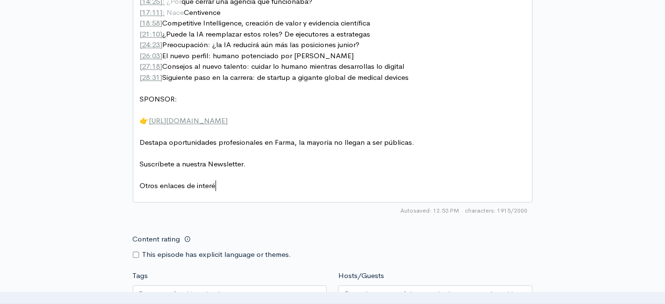
type textarea "Otros enlaces de interés:"
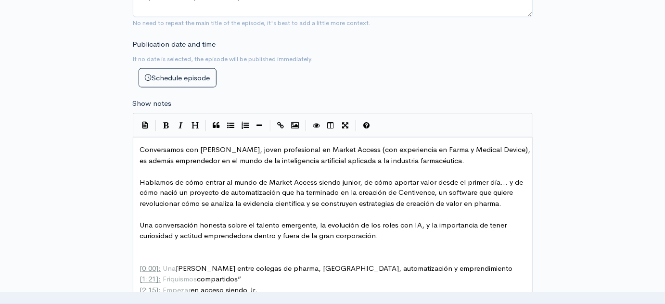
scroll to position [438, 0]
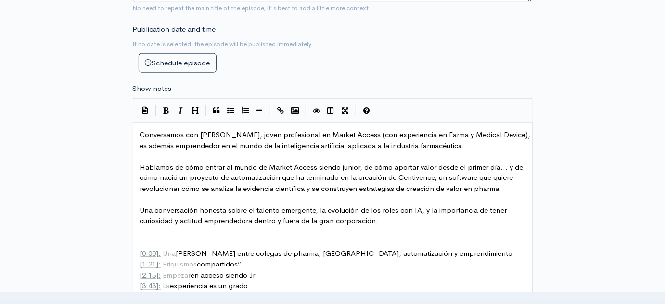
click at [205, 212] on span "Una conversación honesta sobre el talento emergente, la evolución de los roles …" at bounding box center [324, 216] width 369 height 20
click at [210, 234] on pre "​" at bounding box center [336, 232] width 396 height 11
click at [389, 227] on pre "​" at bounding box center [336, 232] width 396 height 11
click at [390, 222] on pre "Una conversación honesta sobre el talento emergente, la evolución de los roles …" at bounding box center [336, 216] width 396 height 22
click at [449, 194] on pre "​" at bounding box center [336, 199] width 396 height 11
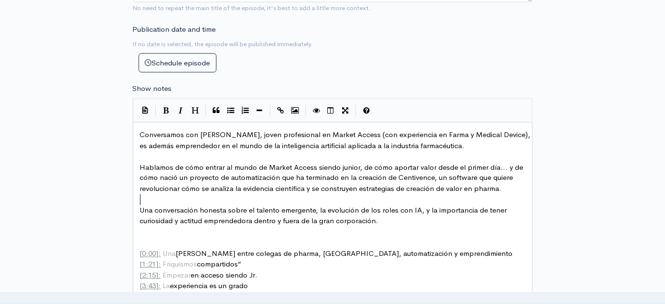
click at [406, 196] on pre "​" at bounding box center [336, 199] width 396 height 11
click at [176, 174] on span "Hablamos de cómo entrar al mundo de Market Access siendo junior, de cómo aporta…" at bounding box center [332, 178] width 385 height 31
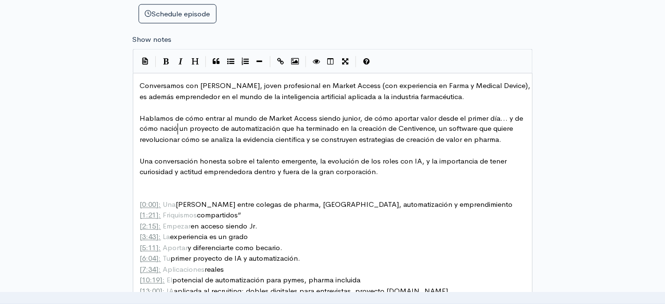
scroll to position [526, 0]
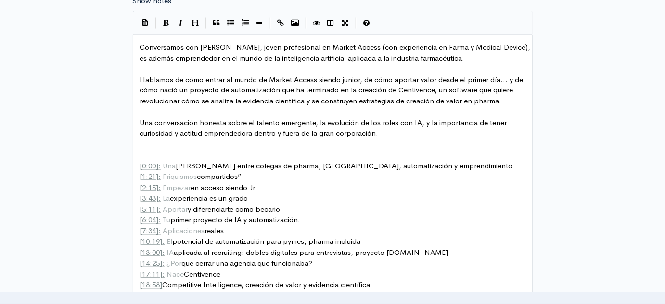
click at [179, 139] on pre "​" at bounding box center [336, 144] width 396 height 11
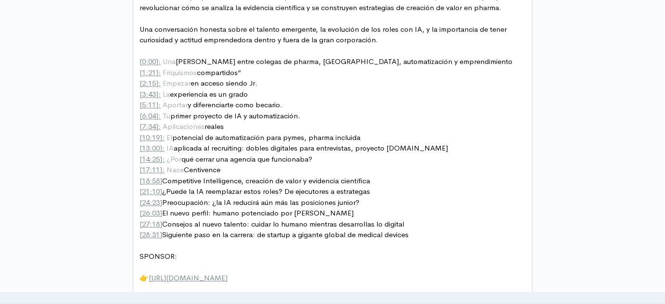
scroll to position [657, 0]
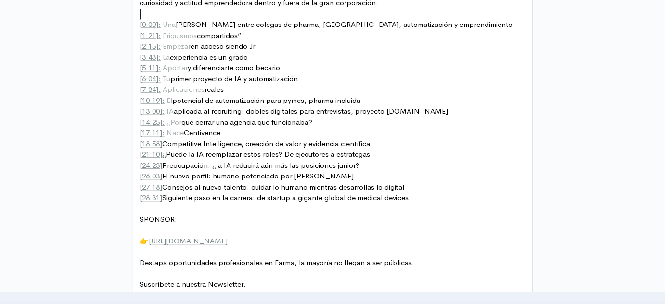
click at [220, 156] on span "[ 21:10 ] ¿Puede la IA reemplazar estos roles? De ejecutores a estrategas" at bounding box center [255, 154] width 230 height 9
click at [238, 163] on span "[ 24:23 ] Preocupación: ¿la IA reducirá aún más las posiciones junior?" at bounding box center [250, 165] width 220 height 9
click at [243, 164] on span "[ 24:23 ] Preocupación: ¿la IA reducirá aún más las posiciones junior?" at bounding box center [250, 165] width 220 height 9
type textarea "reducirá"
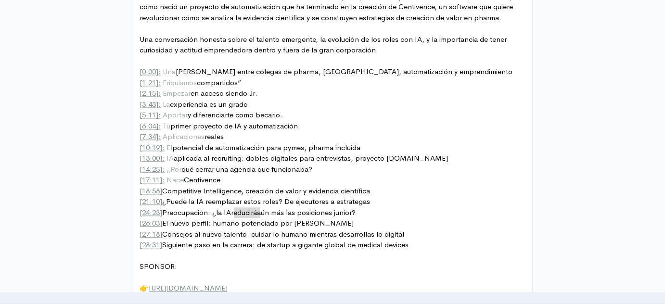
scroll to position [569, 0]
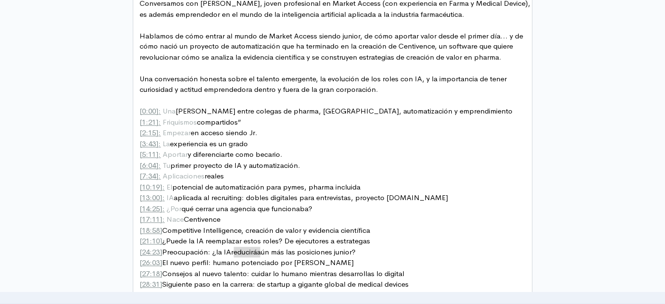
click at [167, 98] on pre "​" at bounding box center [336, 101] width 396 height 11
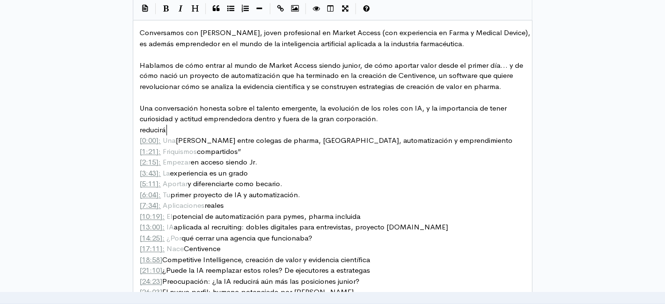
scroll to position [526, 0]
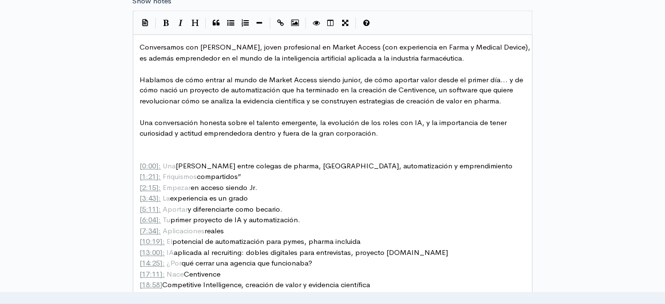
paste textarea ":"
type textarea ": 7"
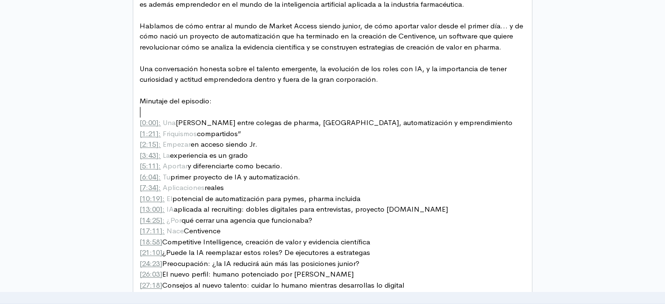
scroll to position [580, 0]
click at [268, 123] on span "[ 0:00 ]: Una charla entre colegas de pharma, IA, automatización y emprendimien…" at bounding box center [326, 122] width 373 height 9
click at [259, 128] on pre "[ 1:21 ]: Friquismos compartidos”" at bounding box center [336, 133] width 396 height 11
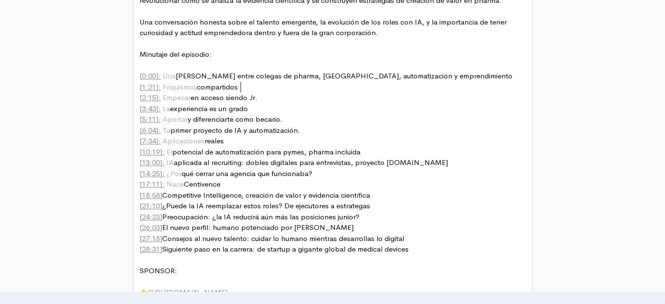
scroll to position [627, 0]
click at [177, 212] on span "[ 24:23 ] Preocupación: ¿la IA reducirá aún más las posiciones junior?" at bounding box center [250, 216] width 220 height 9
click at [164, 190] on span "[ 18:58 ] Competitive Intelligence, creación de valor y evidencia científica" at bounding box center [255, 194] width 230 height 9
type textarea ":"
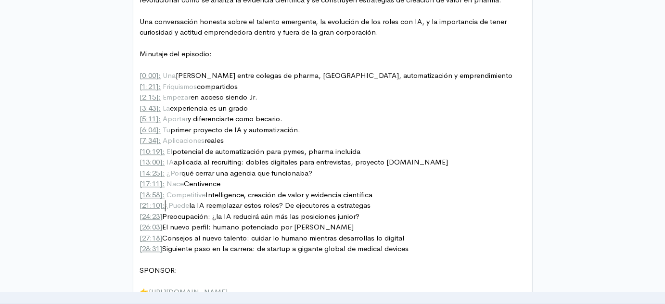
type textarea ":"
type textarea "nuestros"
type textarea "De ejecutores a estrategas [24:23] Preocupación: ¿la IA reducirá aún más la"
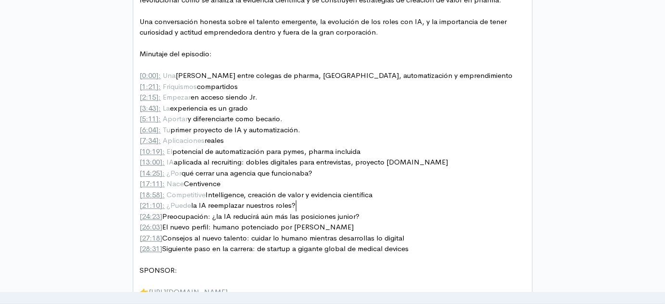
scroll to position [3, 1]
type textarea "reducirá aún más la"
type textarea "y"
type textarea "s"
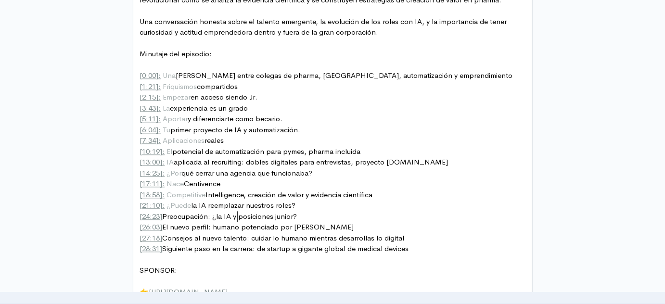
click at [302, 213] on pre "[ 24:23 ] Preocupación: ¿la IA y posiciones junior?" at bounding box center [336, 216] width 396 height 11
drag, startPoint x: 227, startPoint y: 213, endPoint x: 166, endPoint y: 213, distance: 61.1
type textarea "I"
type textarea ";"
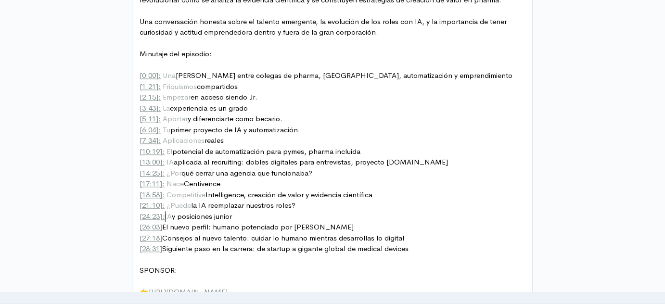
scroll to position [3, 3]
type textarea ":"
type textarea "H"
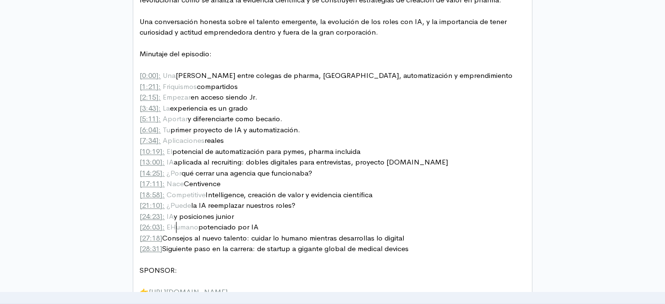
scroll to position [3, 5]
type textarea "tecno"
type textarea "por IA"
drag, startPoint x: 254, startPoint y: 236, endPoint x: 164, endPoint y: 236, distance: 90.4
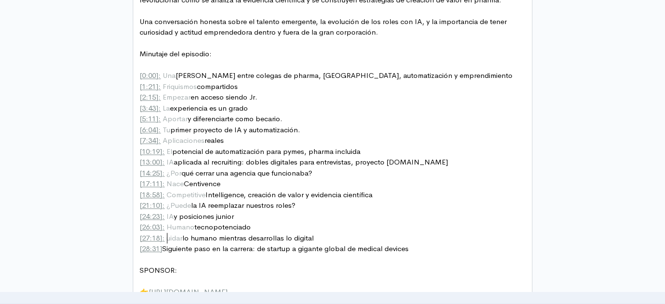
type textarea ": R"
type textarea "Tips para el nuevo p"
type textarea "talento"
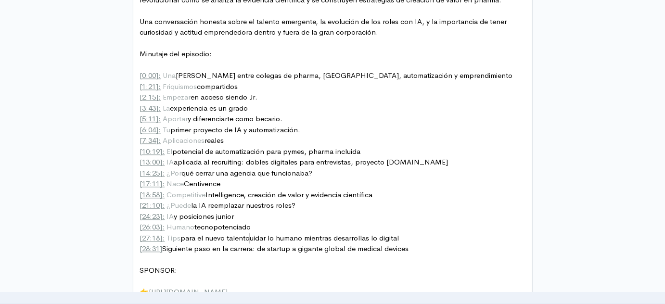
click at [290, 248] on span "[ 28:31 ] Siguiente paso en la carrera: de startup a gigante global de medical …" at bounding box center [274, 248] width 269 height 9
type textarea "carrera: de s"
drag, startPoint x: 272, startPoint y: 248, endPoint x: 251, endPoint y: 251, distance: 21.4
click at [286, 254] on pre "​" at bounding box center [336, 259] width 396 height 11
drag, startPoint x: 299, startPoint y: 250, endPoint x: 163, endPoint y: 245, distance: 136.7
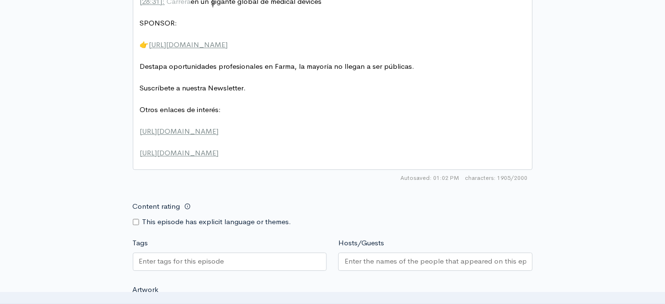
scroll to position [1137, 0]
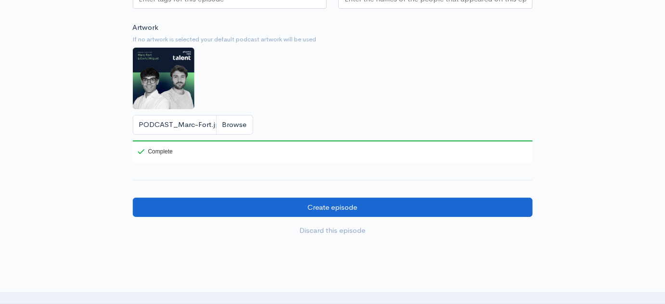
type textarea ": Carrera en un"
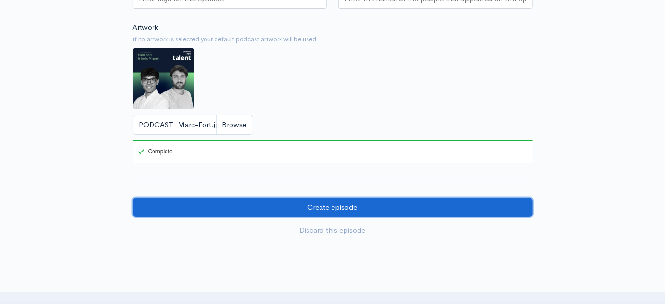
drag, startPoint x: 326, startPoint y: 210, endPoint x: 404, endPoint y: 115, distance: 123.0
click at [240, 207] on input "Create episode" at bounding box center [333, 208] width 400 height 20
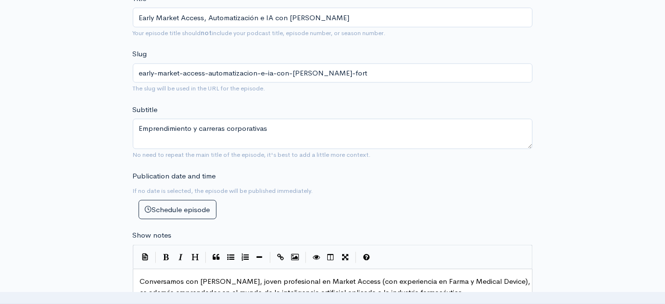
scroll to position [175, 0]
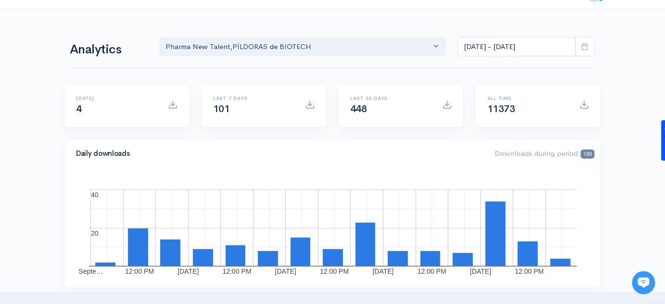
scroll to position [43, 0]
